Goal: Transaction & Acquisition: Obtain resource

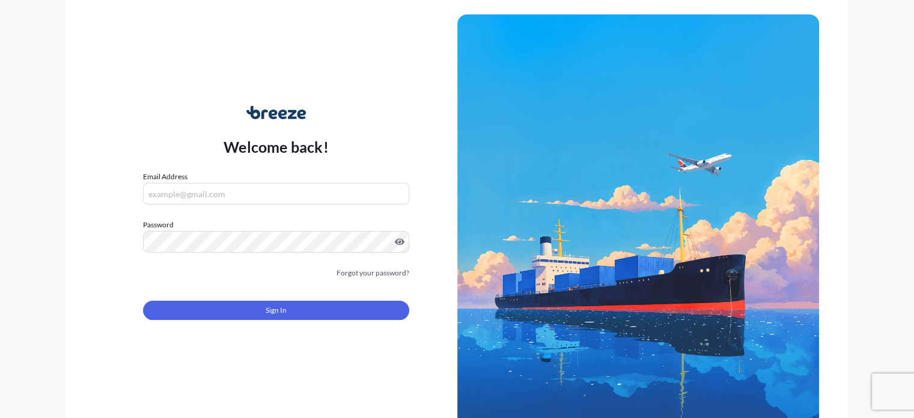
type input "[PERSON_NAME][EMAIL_ADDRESS][DOMAIN_NAME]"
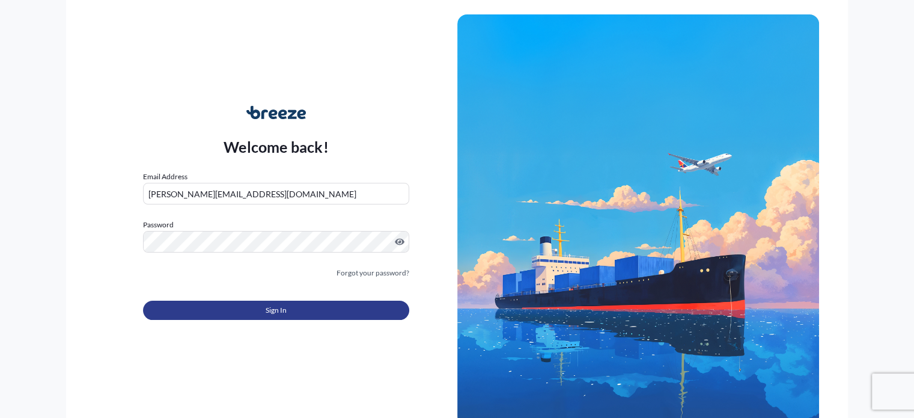
click at [323, 319] on button "Sign In" at bounding box center [276, 310] width 266 height 19
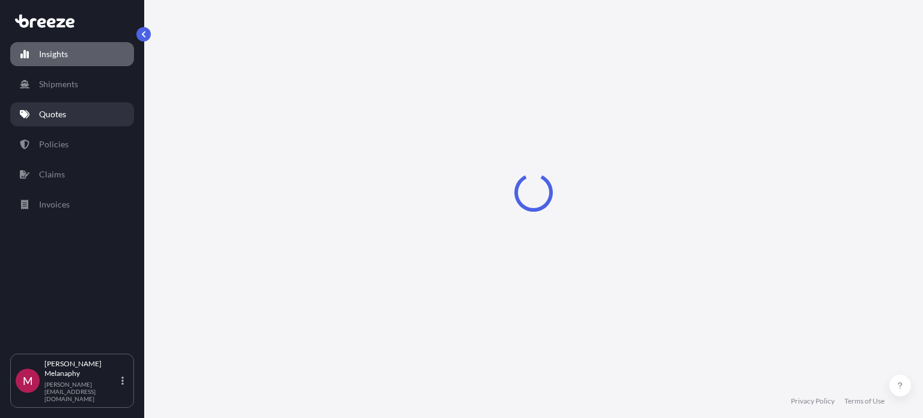
click at [63, 118] on p "Quotes" at bounding box center [52, 114] width 27 height 12
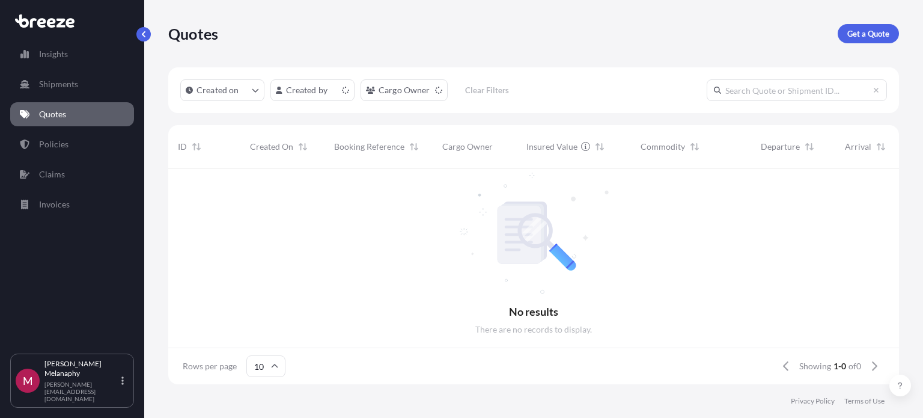
scroll to position [10, 10]
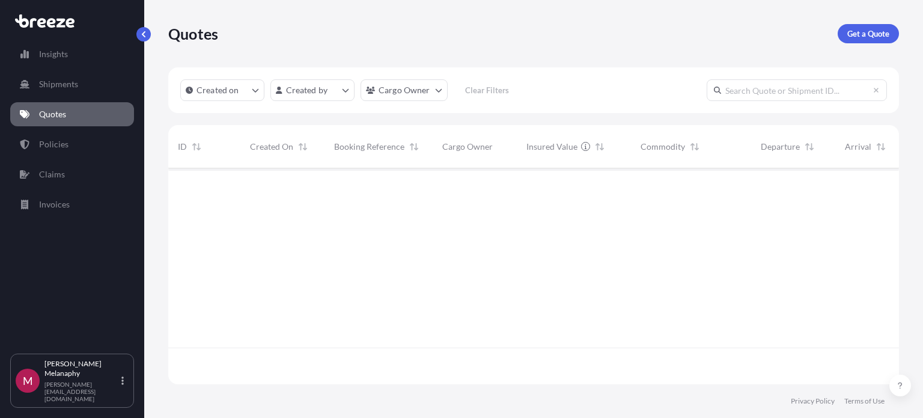
click at [883, 28] on p "Get a Quote" at bounding box center [869, 34] width 42 height 12
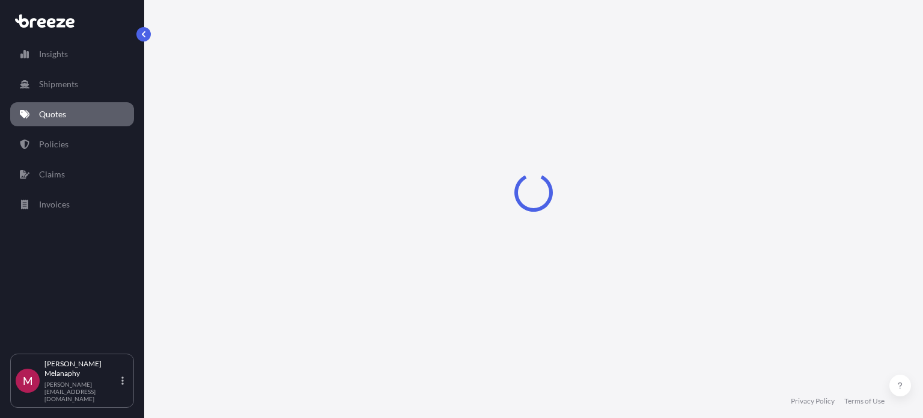
scroll to position [19, 0]
select select "Sea"
select select "1"
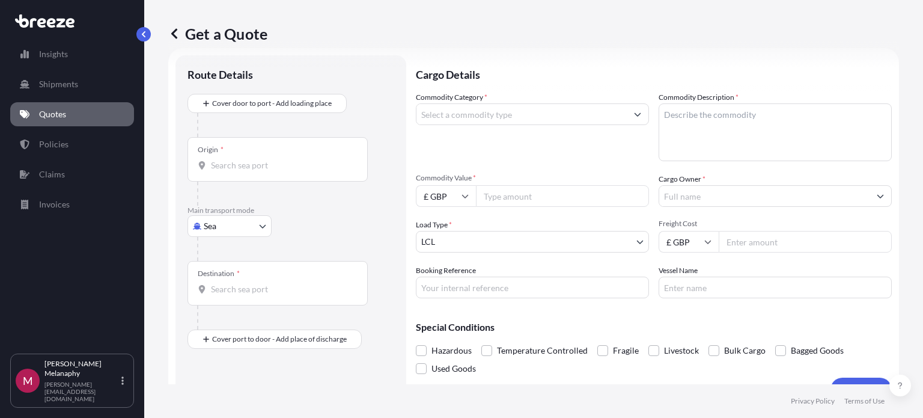
click at [265, 158] on div "Origin *" at bounding box center [278, 159] width 180 height 44
click at [265, 159] on input "Origin *" at bounding box center [282, 165] width 142 height 12
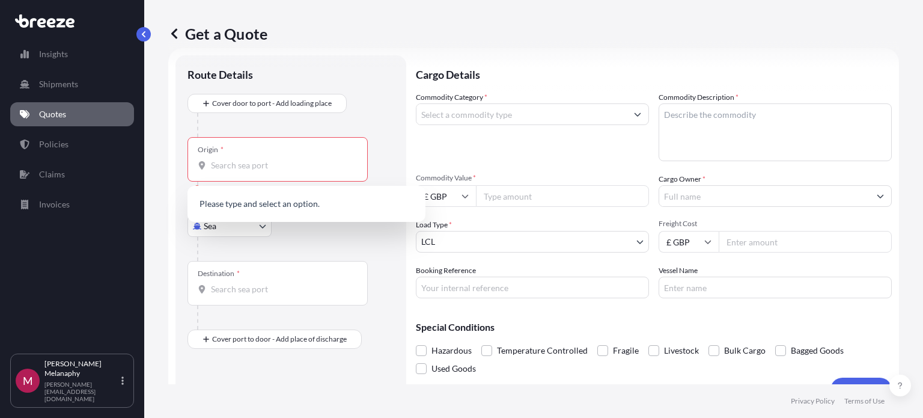
click at [464, 197] on icon at bounding box center [465, 195] width 7 height 7
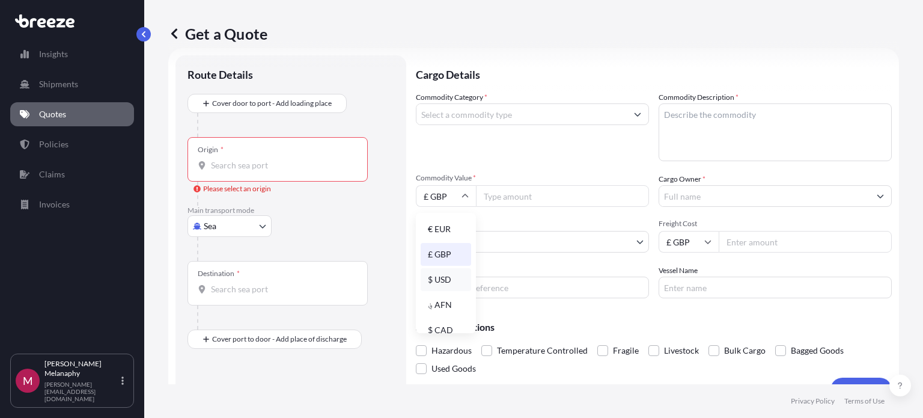
click at [441, 277] on div "$ USD" at bounding box center [446, 279] width 51 height 23
type input "$ USD"
click at [500, 203] on input "Commodity Value *" at bounding box center [562, 196] width 173 height 22
type input "4620"
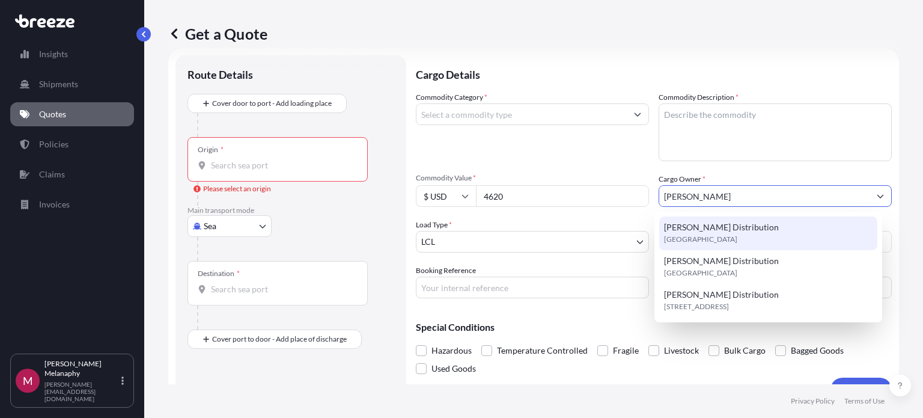
click at [762, 226] on div "[PERSON_NAME] Distribution [GEOGRAPHIC_DATA]" at bounding box center [769, 233] width 218 height 34
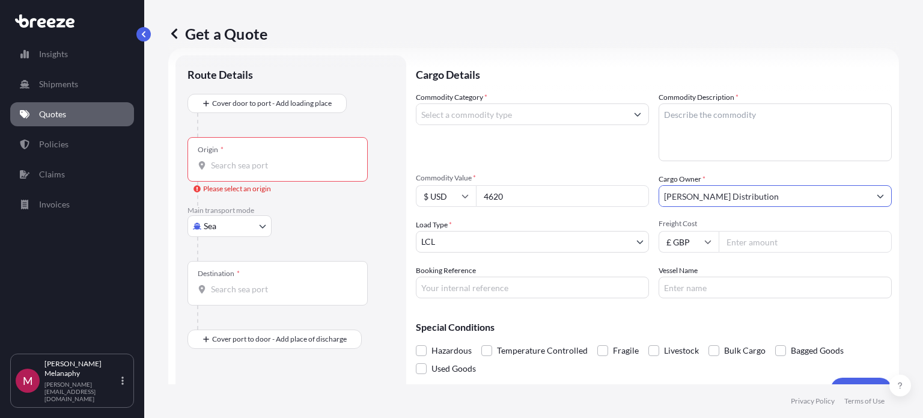
type input "[PERSON_NAME] Distribution"
click at [693, 122] on textarea "Commodity Description *" at bounding box center [775, 132] width 233 height 58
click at [553, 116] on input "Commodity Category *" at bounding box center [522, 114] width 210 height 22
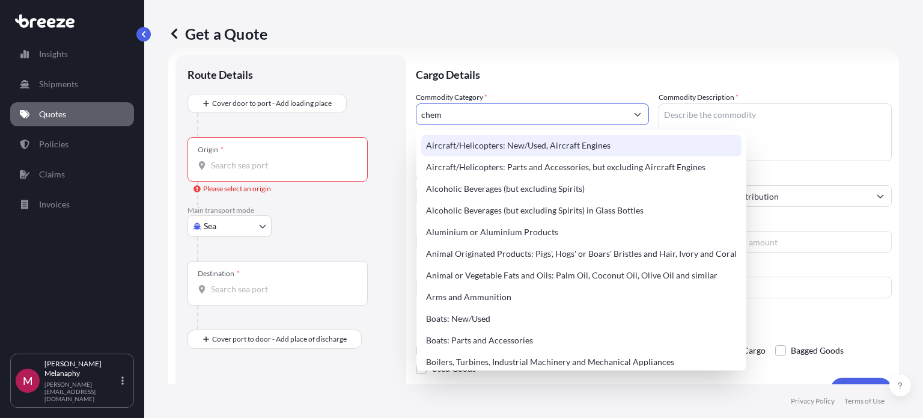
drag, startPoint x: 480, startPoint y: 115, endPoint x: 362, endPoint y: 118, distance: 118.5
click at [362, 118] on form "Route Details Cover door to port - Add loading place Place of loading Road Road…" at bounding box center [533, 228] width 731 height 361
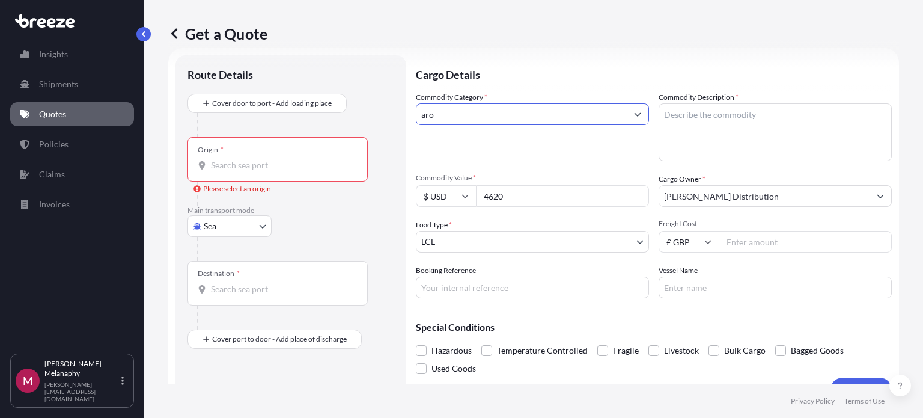
type input "aro"
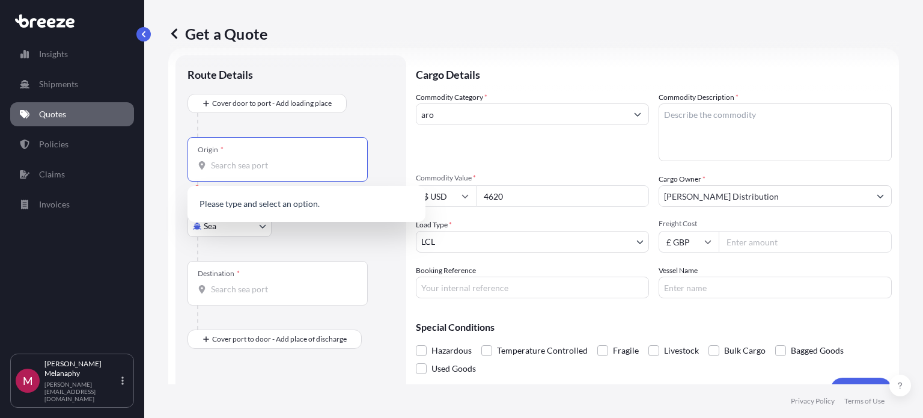
click at [278, 163] on input "Origin * Please select an origin" at bounding box center [282, 165] width 142 height 12
click at [291, 198] on div "INCOK - [GEOGRAPHIC_DATA] , [GEOGRAPHIC_DATA]" at bounding box center [306, 205] width 228 height 29
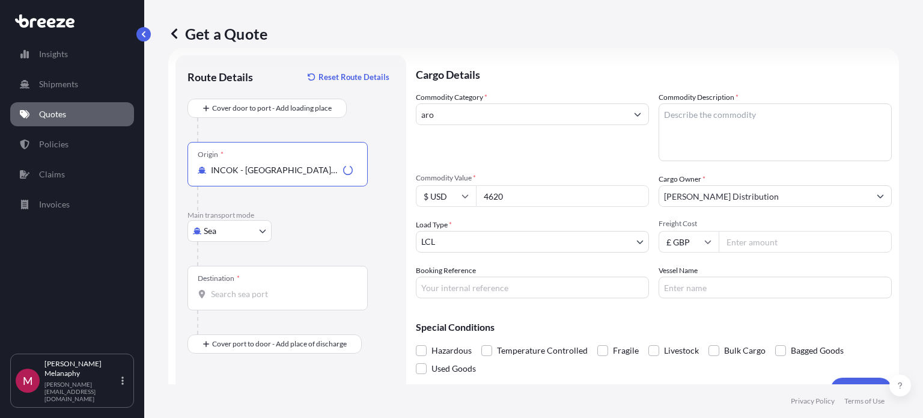
type input "INCOK - [GEOGRAPHIC_DATA], [GEOGRAPHIC_DATA]"
click at [286, 284] on div "Destination *" at bounding box center [278, 288] width 180 height 44
click at [286, 288] on input "Destination *" at bounding box center [282, 294] width 142 height 12
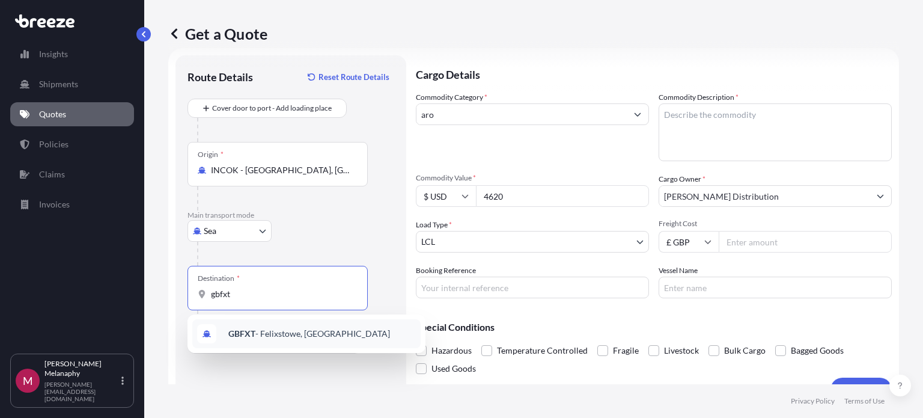
click at [293, 340] on div "GBFXT - Felixstowe, [GEOGRAPHIC_DATA]" at bounding box center [306, 333] width 228 height 29
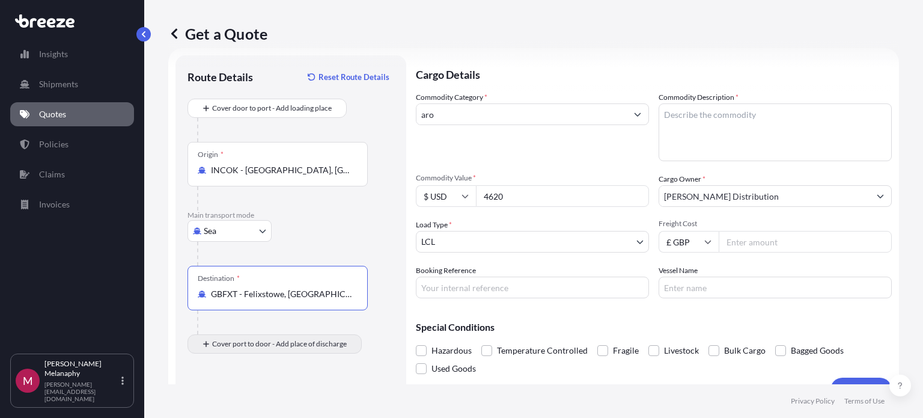
type input "GBFXT - Felixstowe, [GEOGRAPHIC_DATA]"
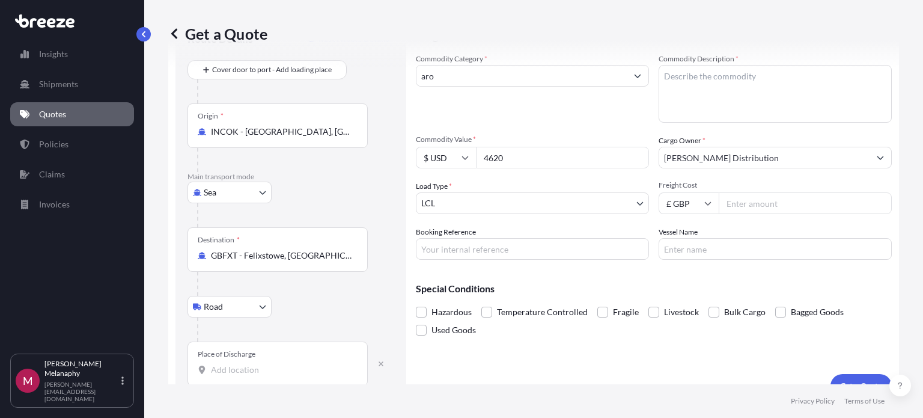
scroll to position [78, 0]
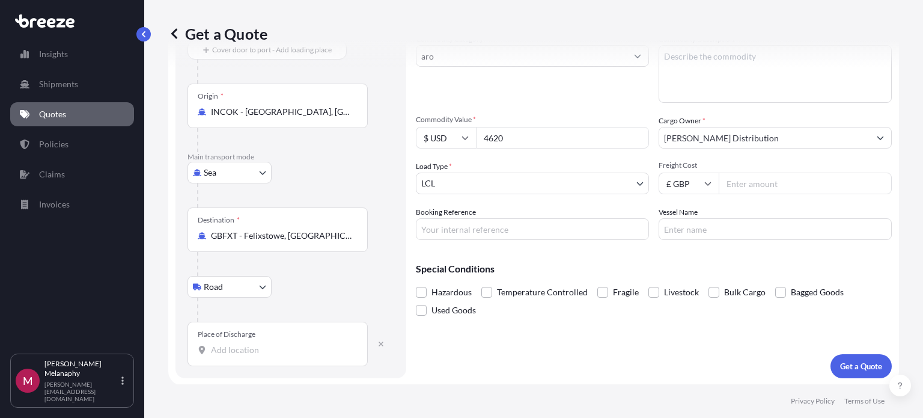
click at [256, 346] on input "Place of Discharge" at bounding box center [282, 350] width 142 height 12
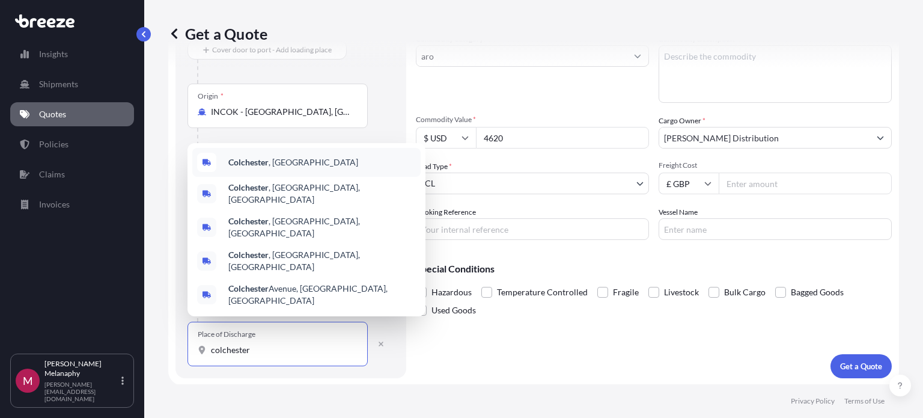
click at [287, 177] on div "[GEOGRAPHIC_DATA] , [GEOGRAPHIC_DATA]" at bounding box center [306, 162] width 228 height 29
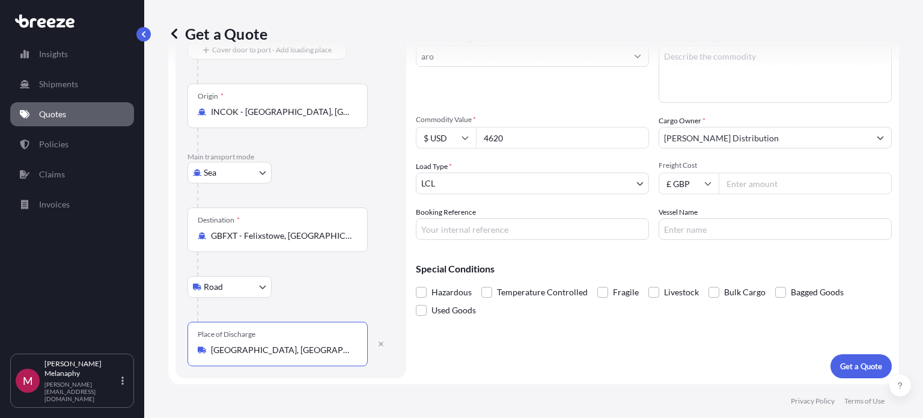
scroll to position [17, 0]
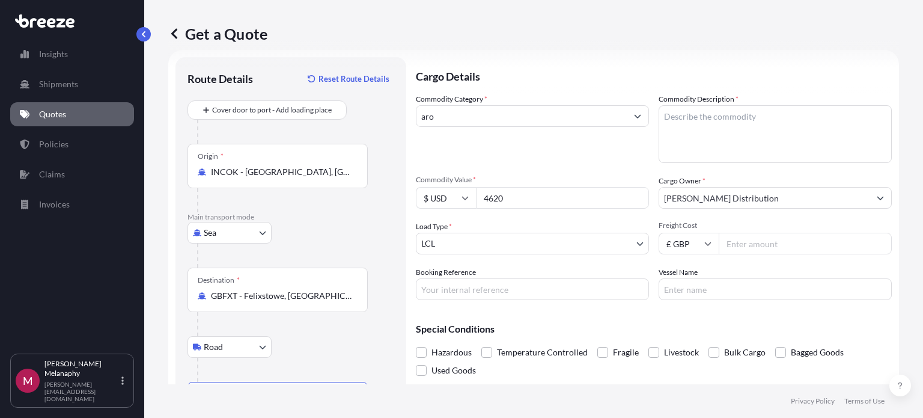
type input "[GEOGRAPHIC_DATA], [GEOGRAPHIC_DATA]"
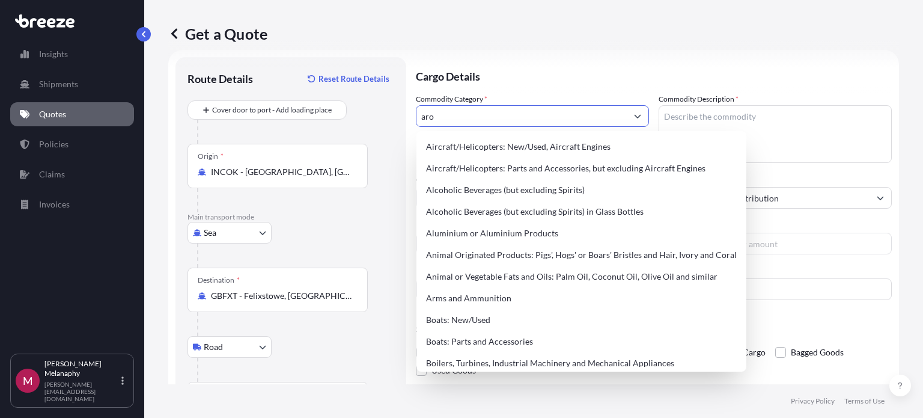
drag, startPoint x: 464, startPoint y: 115, endPoint x: 366, endPoint y: 124, distance: 98.4
click at [366, 124] on form "Route Details Reset Route Details Cover door to port - Add loading place Place …" at bounding box center [533, 248] width 731 height 396
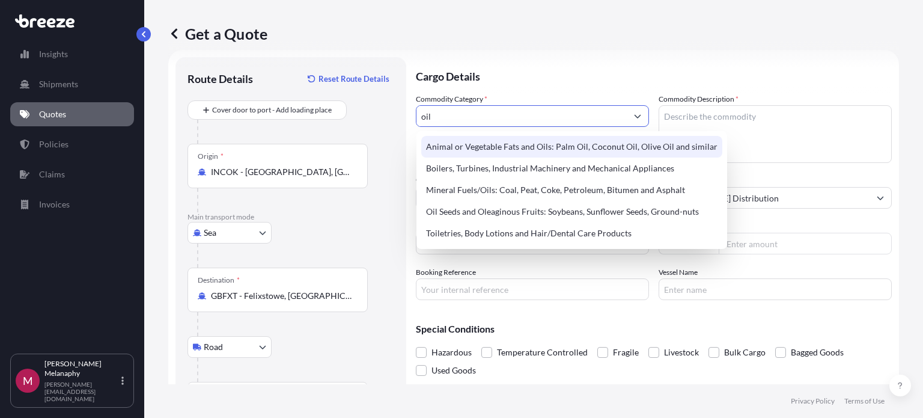
type input "oil"
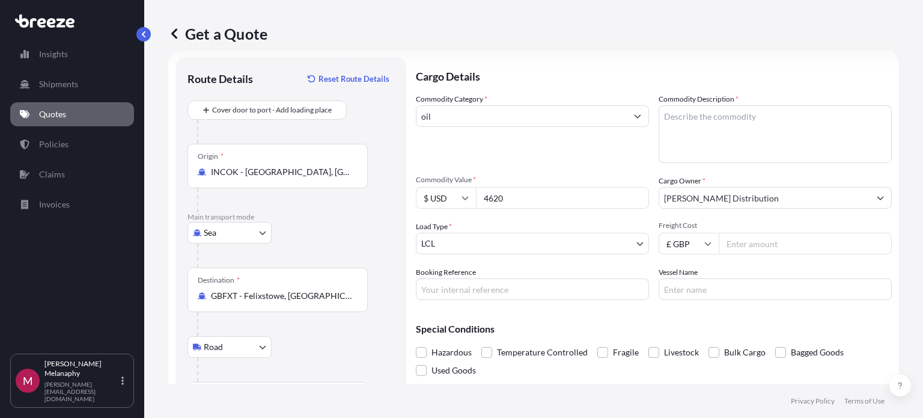
drag, startPoint x: 468, startPoint y: 127, endPoint x: 472, endPoint y: 118, distance: 9.4
click at [468, 127] on div "Commodity Category * oil" at bounding box center [532, 128] width 233 height 70
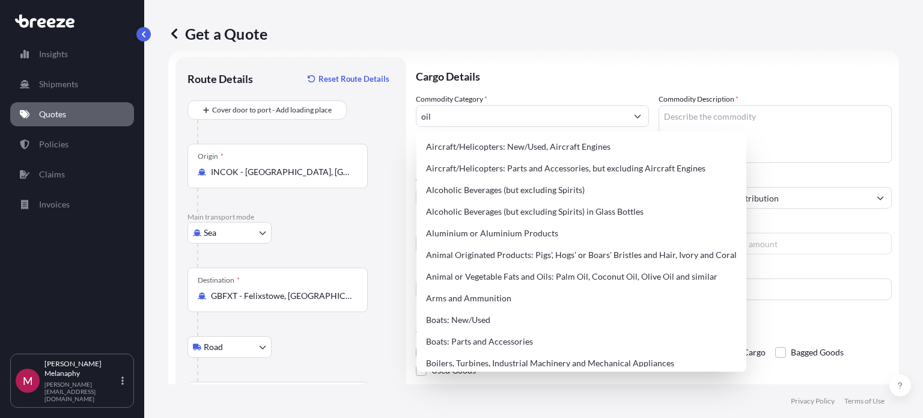
click at [473, 117] on input "oil" at bounding box center [522, 116] width 210 height 22
drag, startPoint x: 591, startPoint y: 123, endPoint x: 369, endPoint y: 120, distance: 221.9
click at [370, 120] on form "Route Details Reset Route Details Cover door to port - Add loading place Place …" at bounding box center [533, 248] width 731 height 396
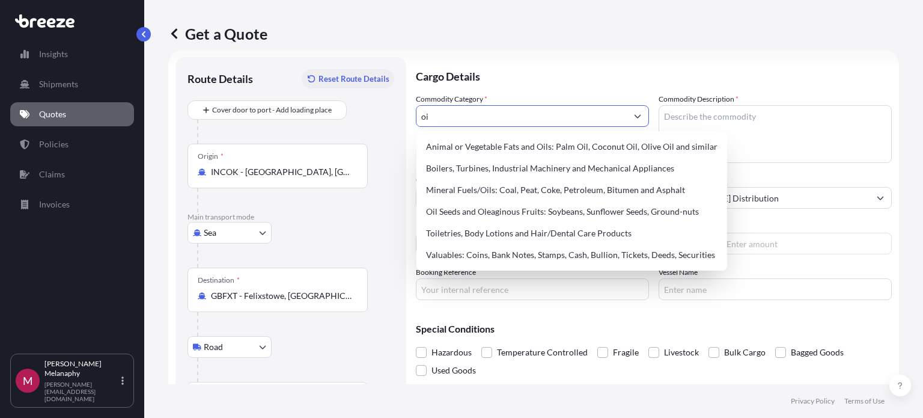
scroll to position [0, 0]
type input "o"
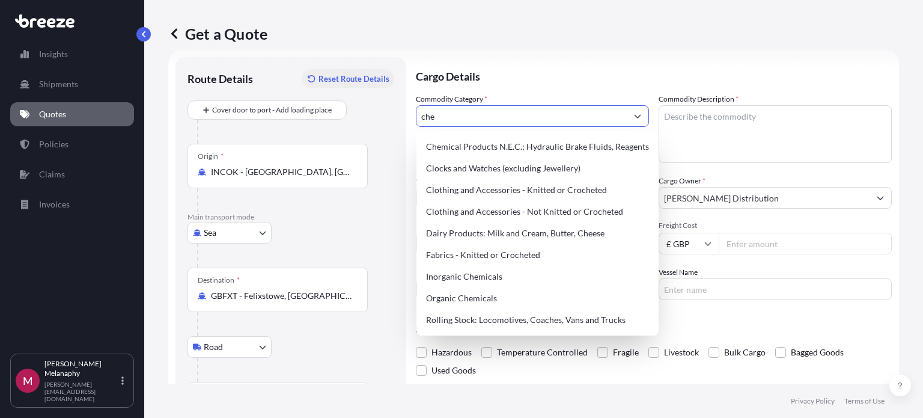
type input "chem"
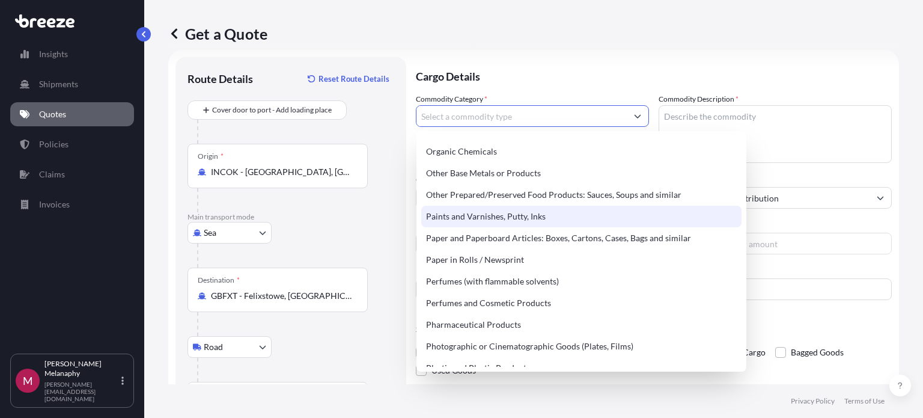
scroll to position [1984, 0]
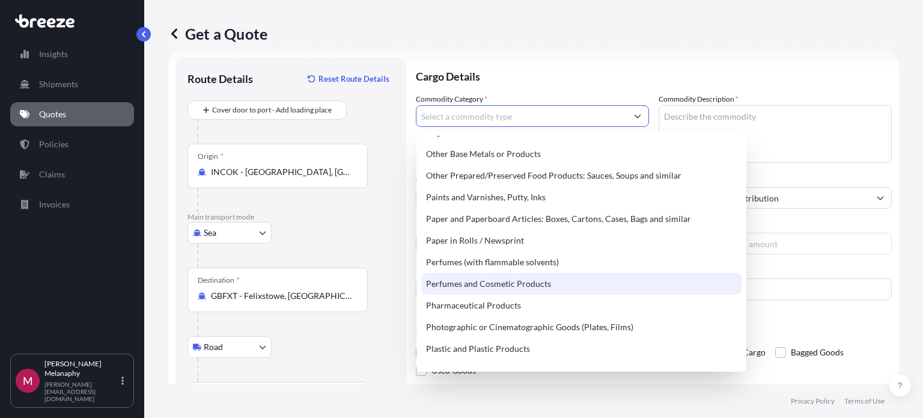
click at [554, 288] on div "Perfumes and Cosmetic Products" at bounding box center [581, 284] width 320 height 22
type input "Perfumes and Cosmetic Products"
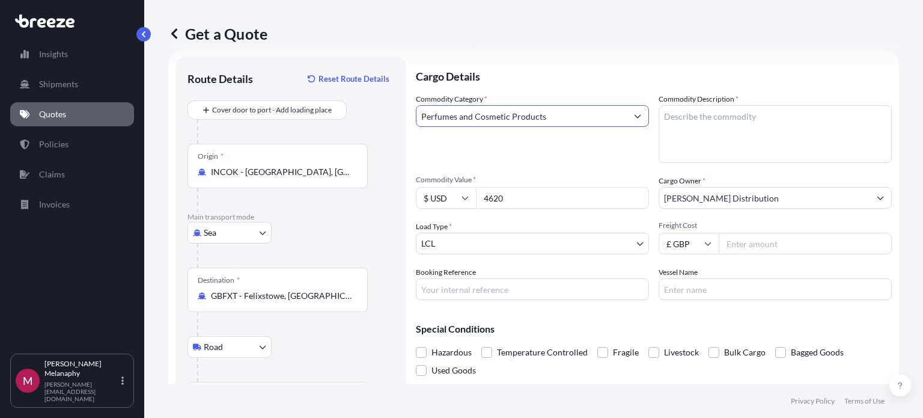
click at [724, 141] on textarea "Commodity Description *" at bounding box center [775, 134] width 233 height 58
type textarea "Oils Scents"
click at [454, 352] on span "Hazardous" at bounding box center [452, 352] width 40 height 18
click at [416, 343] on input "Hazardous" at bounding box center [416, 343] width 0 height 0
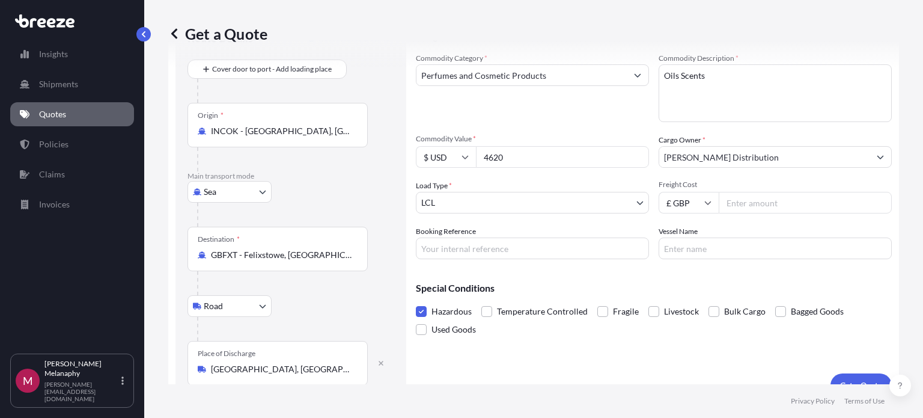
scroll to position [78, 0]
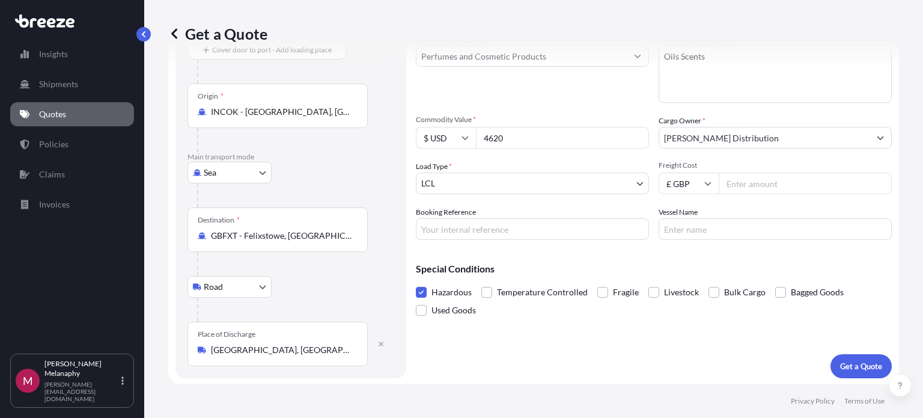
click at [741, 186] on input "Freight Cost" at bounding box center [805, 184] width 173 height 22
type input "500"
click at [860, 367] on p "Get a Quote" at bounding box center [862, 366] width 42 height 12
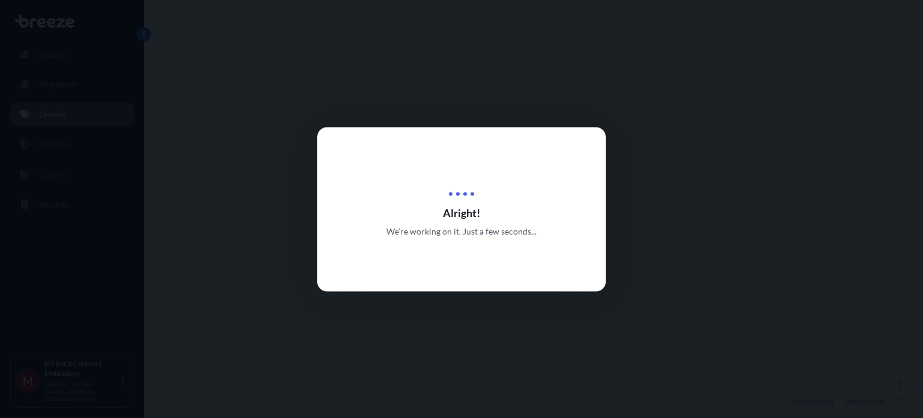
select select "Sea"
select select "Road"
select select "1"
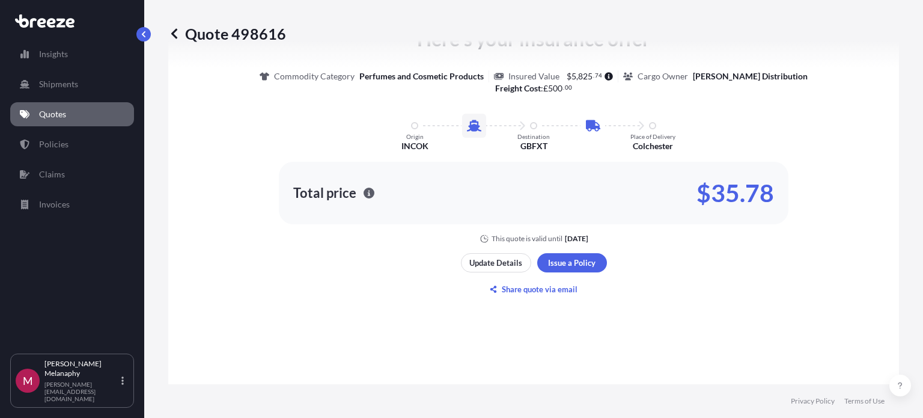
scroll to position [709, 0]
